Goal: Transaction & Acquisition: Subscribe to service/newsletter

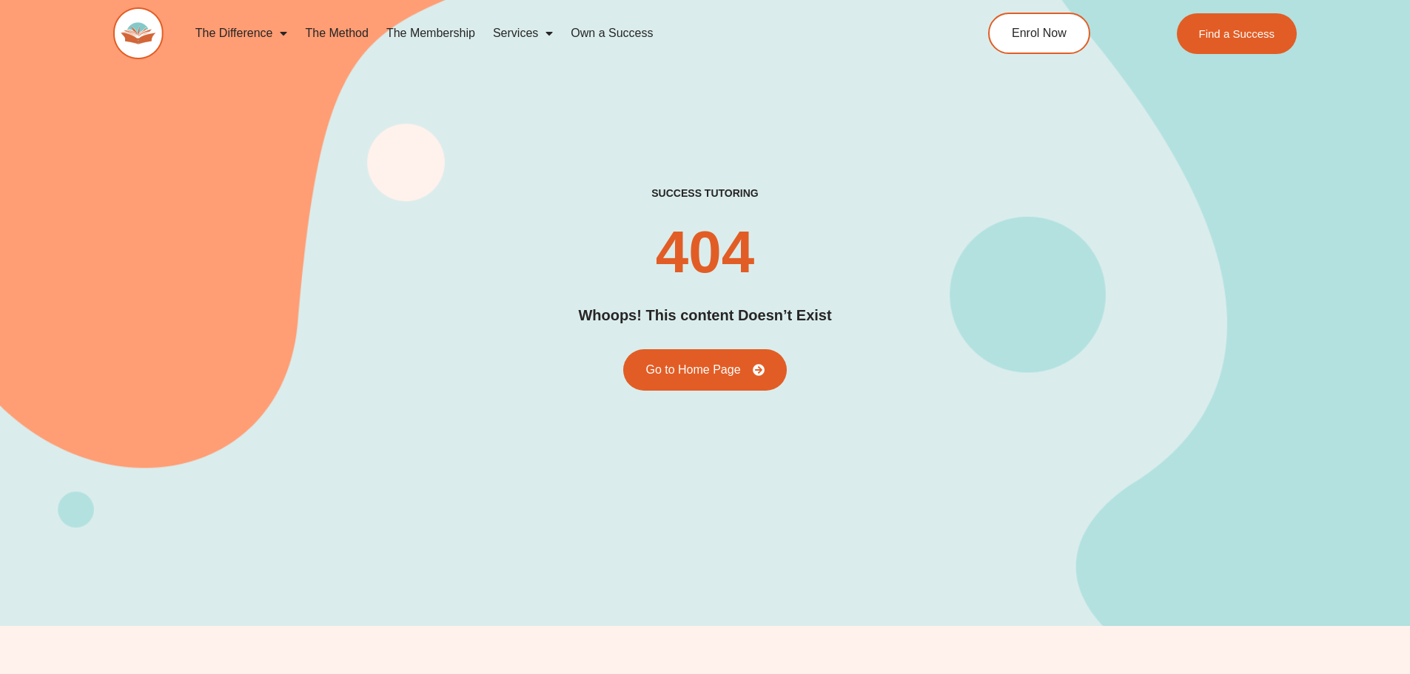
click at [407, 23] on link "The Membership" at bounding box center [430, 33] width 107 height 34
click at [424, 40] on link "The Membership" at bounding box center [430, 33] width 107 height 34
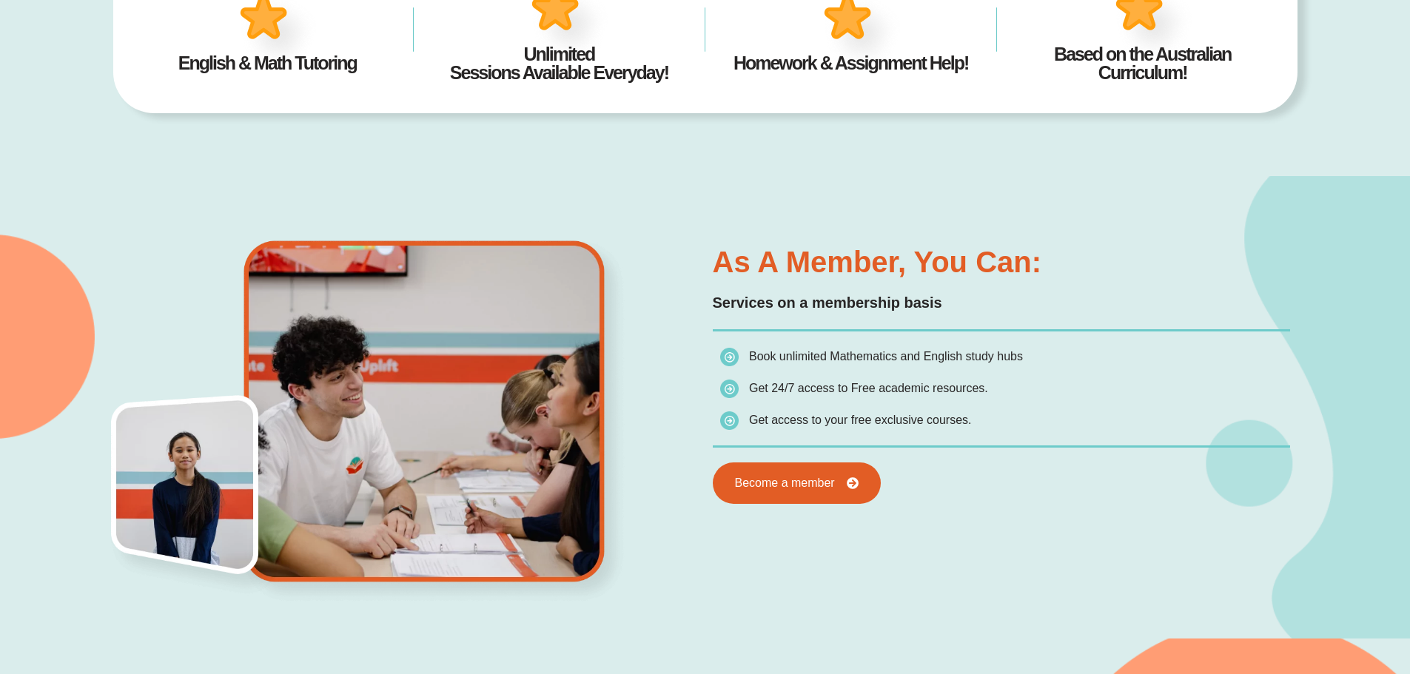
scroll to position [1036, 0]
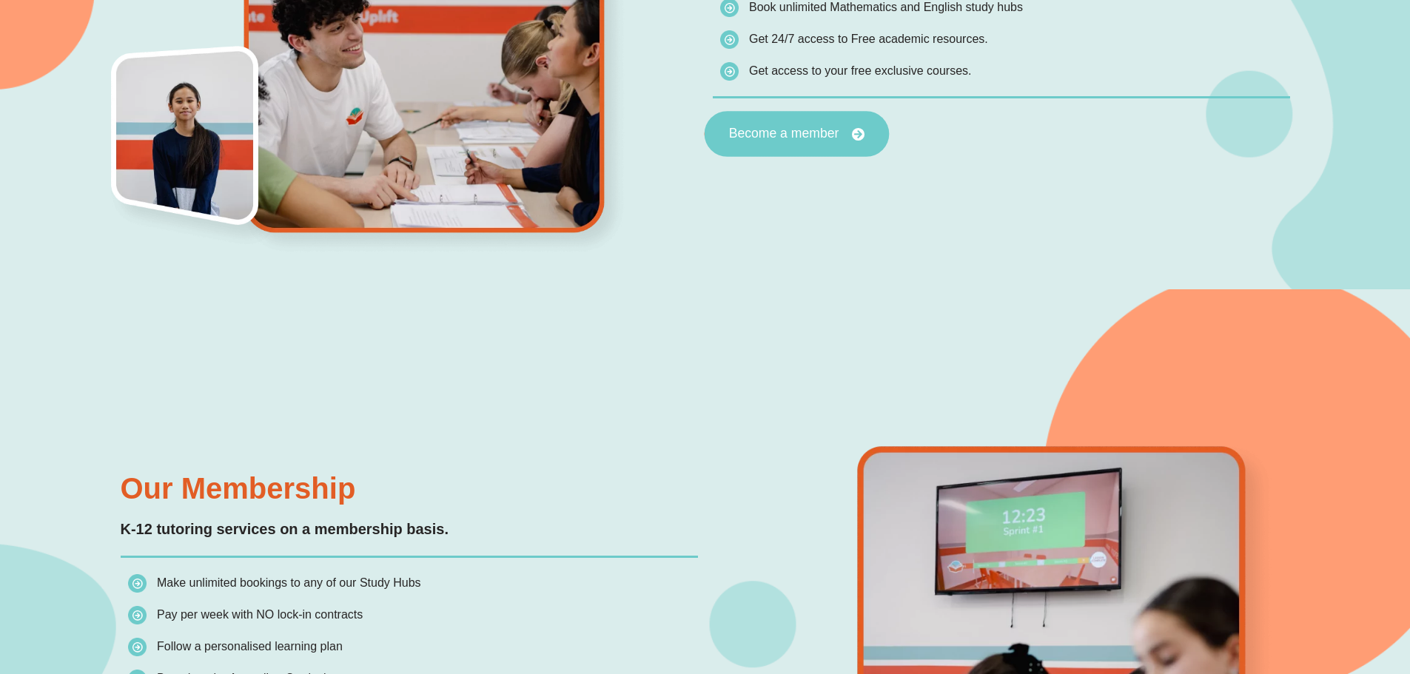
click at [768, 129] on span "Become a member" at bounding box center [783, 133] width 110 height 13
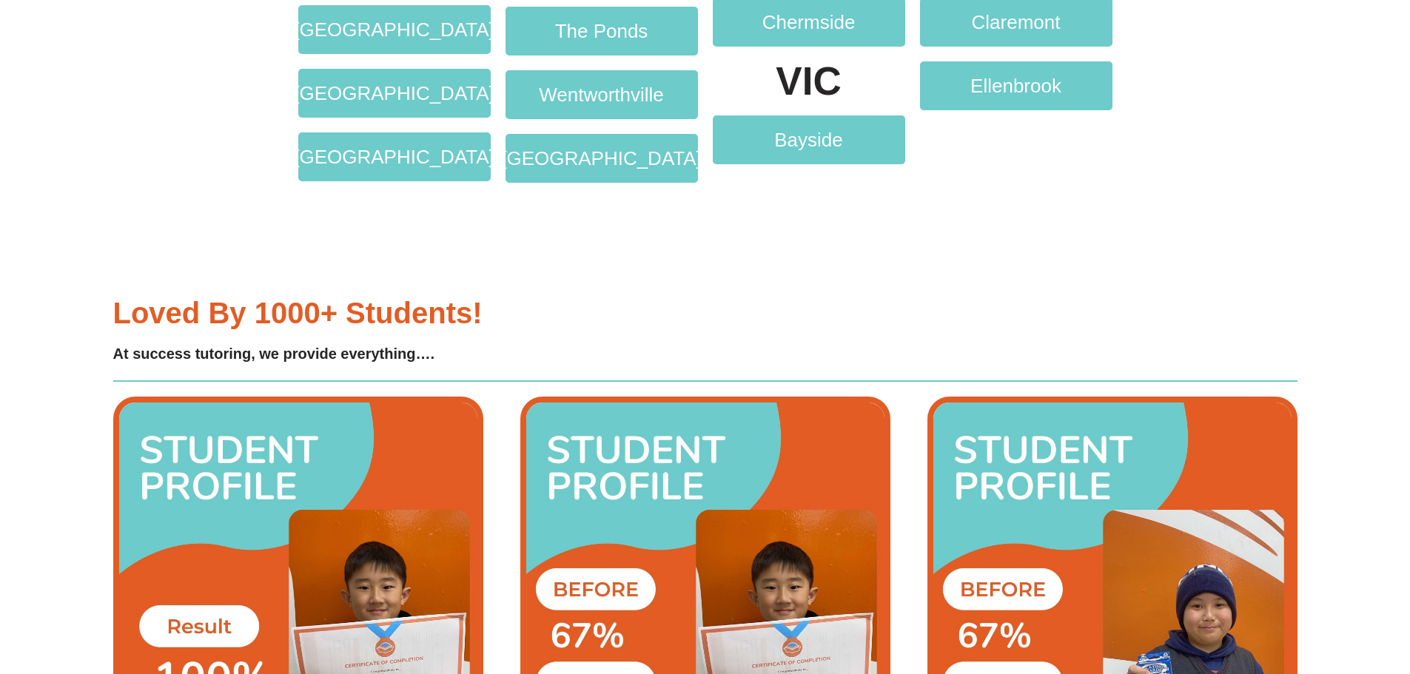
scroll to position [3109, 0]
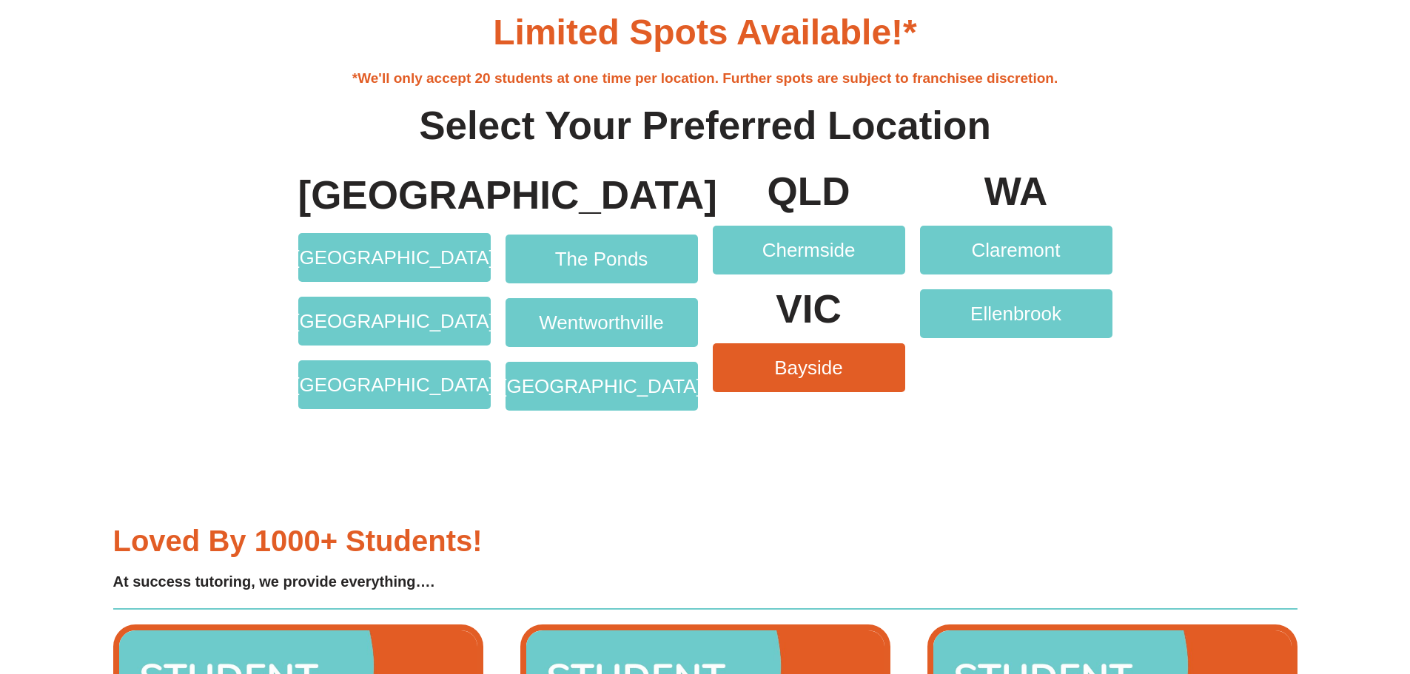
click at [840, 371] on span "Bayside" at bounding box center [808, 367] width 69 height 19
